Goal: Task Accomplishment & Management: Manage account settings

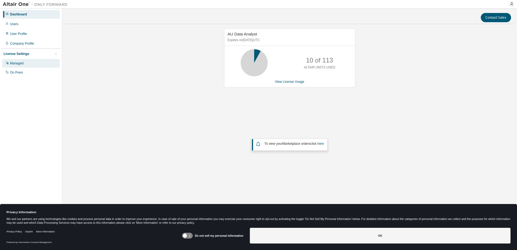
click at [19, 64] on div "Managed" at bounding box center [17, 63] width 14 height 4
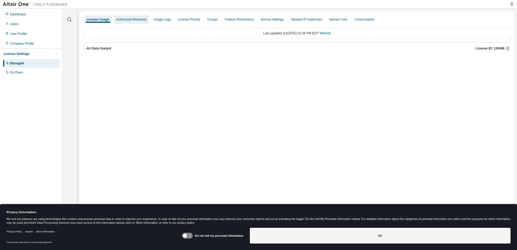
click at [131, 21] on div "Authorized Machines" at bounding box center [131, 19] width 30 height 4
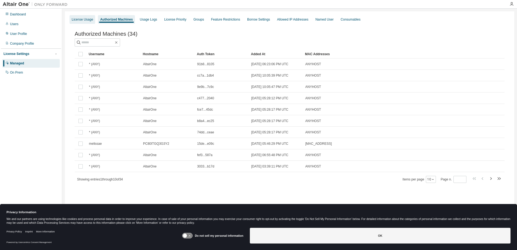
click at [78, 23] on div "License Usage" at bounding box center [83, 19] width 26 height 9
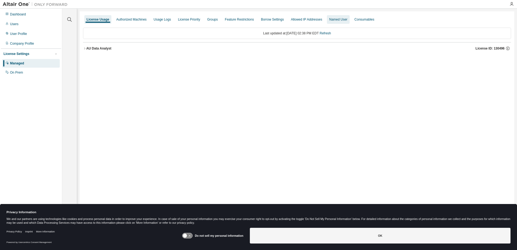
click at [329, 20] on div "Named User" at bounding box center [338, 19] width 18 height 4
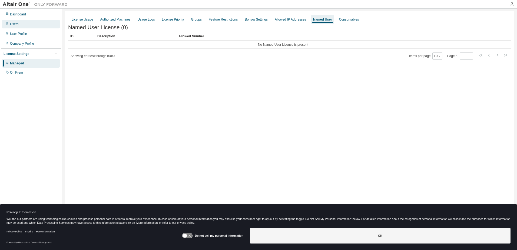
click at [26, 25] on div "Users" at bounding box center [31, 24] width 58 height 9
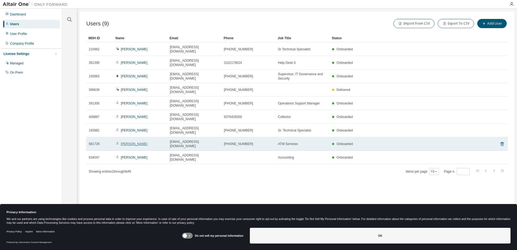
click at [129, 142] on link "[PERSON_NAME]" at bounding box center [134, 144] width 27 height 4
